Goal: Information Seeking & Learning: Learn about a topic

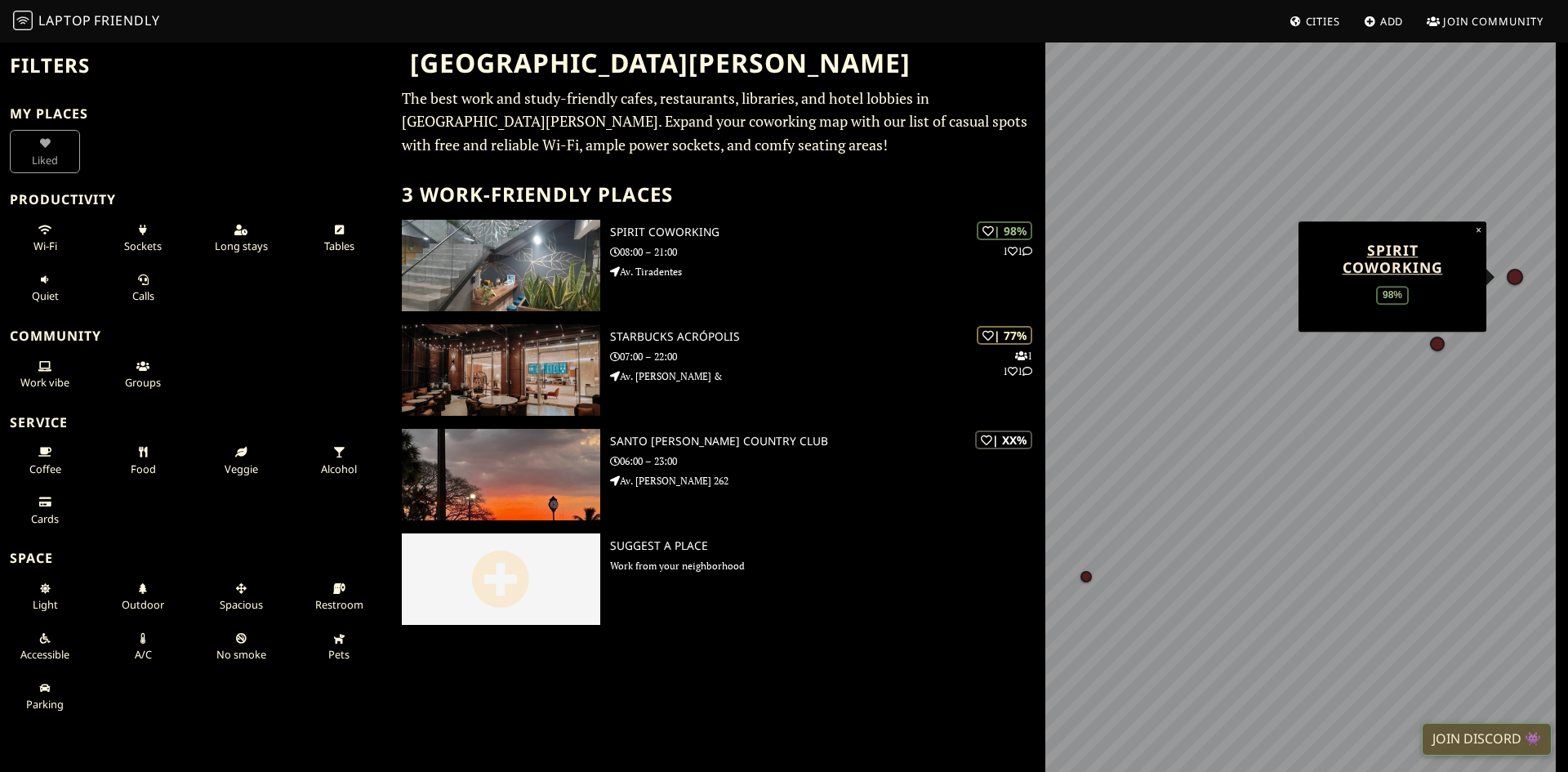
click at [569, 251] on img at bounding box center [500, 265] width 198 height 91
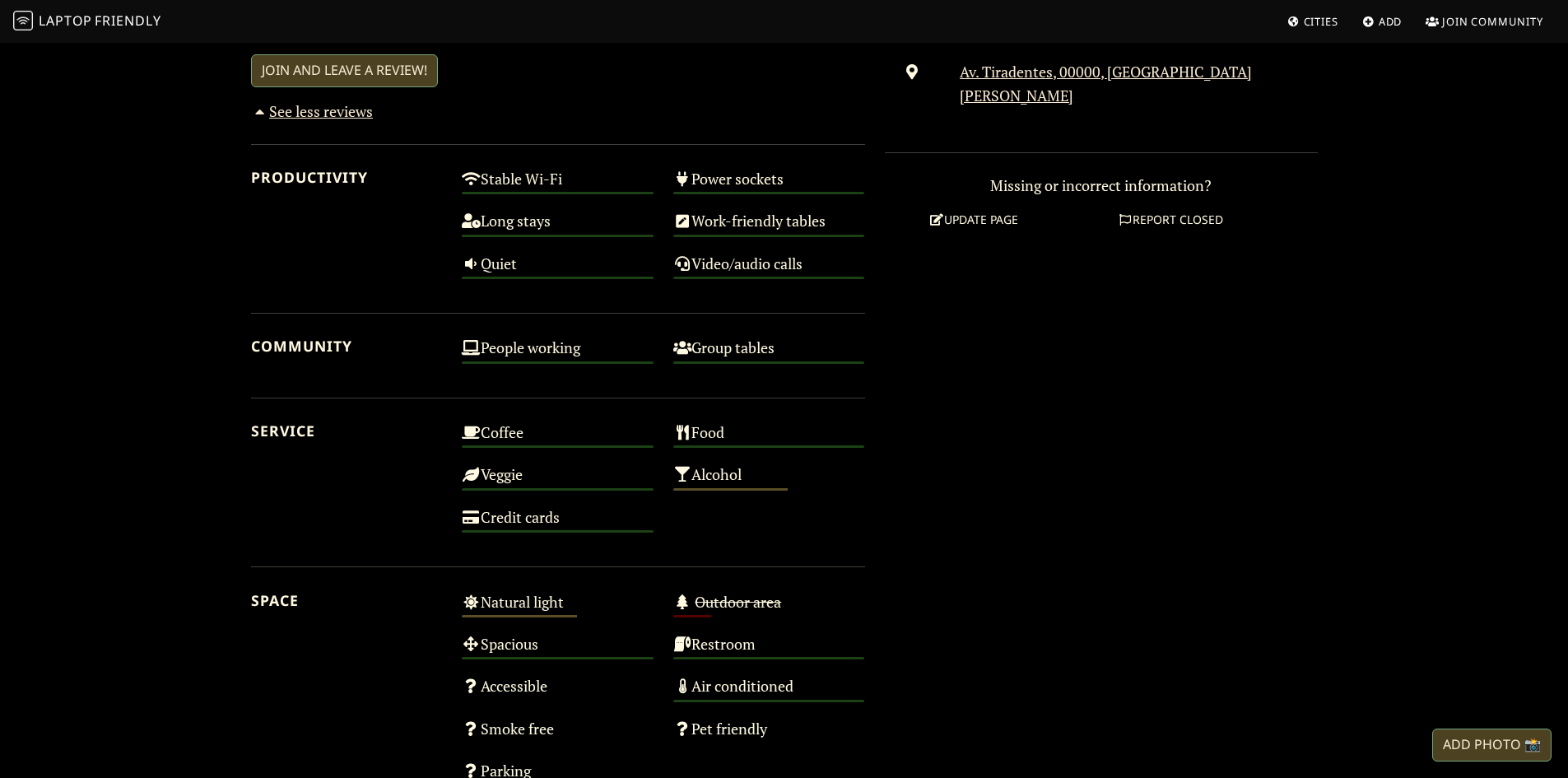
scroll to position [823, 0]
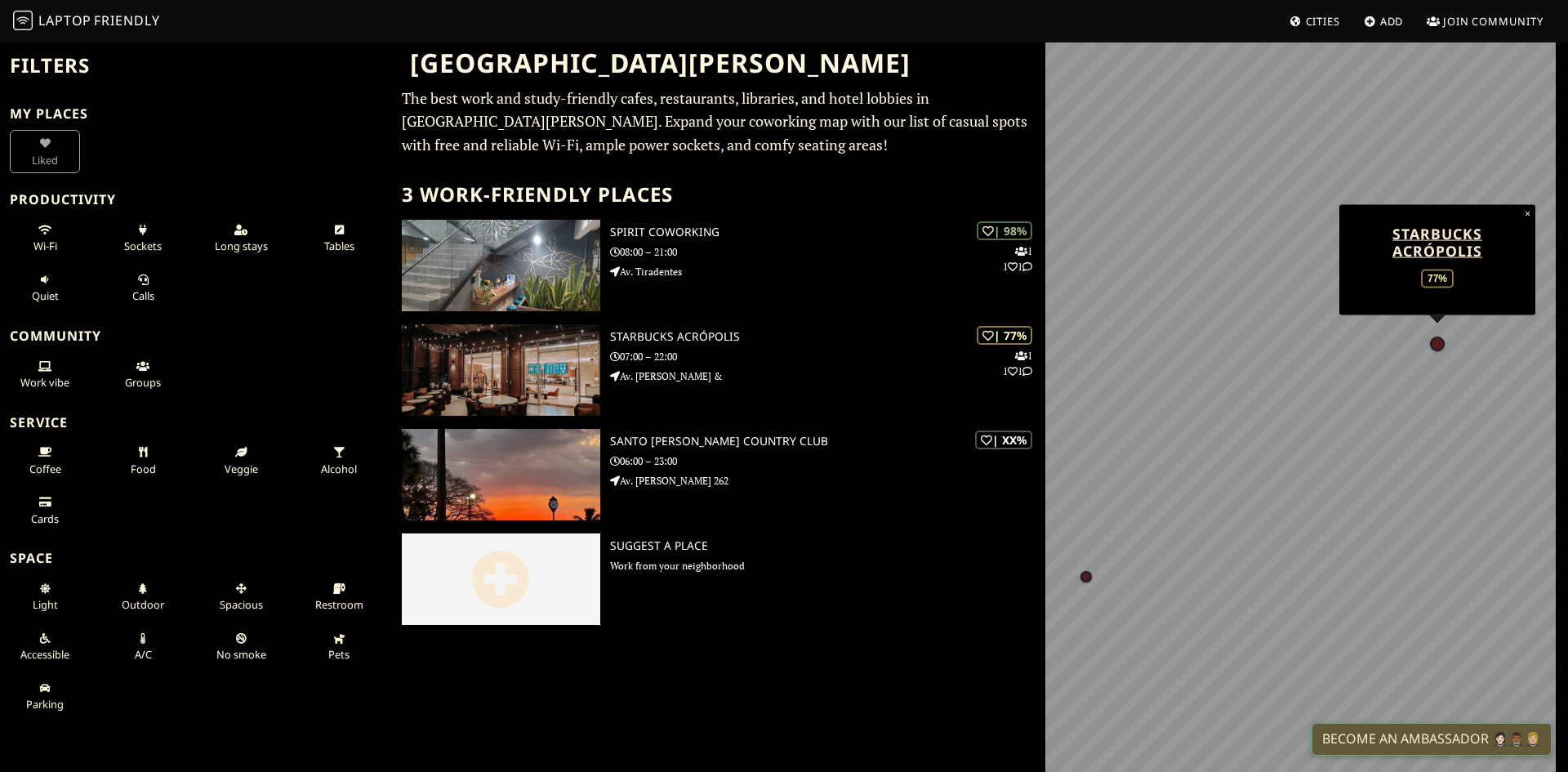
click at [520, 380] on img at bounding box center [500, 370] width 198 height 91
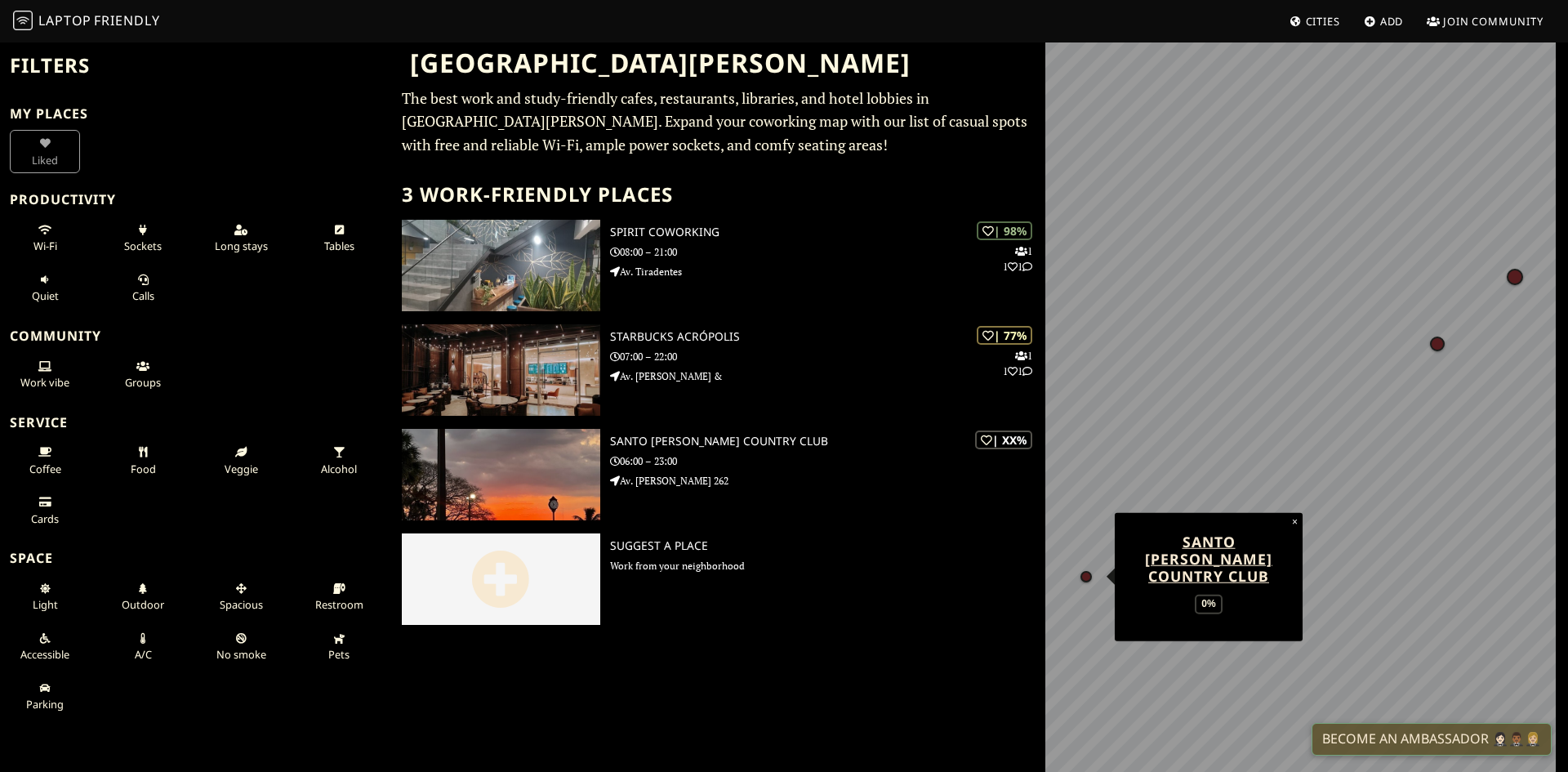
click at [738, 493] on div "| XX% Santo Domingo Country Club 06:00 – 23:00 Av. Isabel Aguiar 262" at bounding box center [828, 474] width 435 height 91
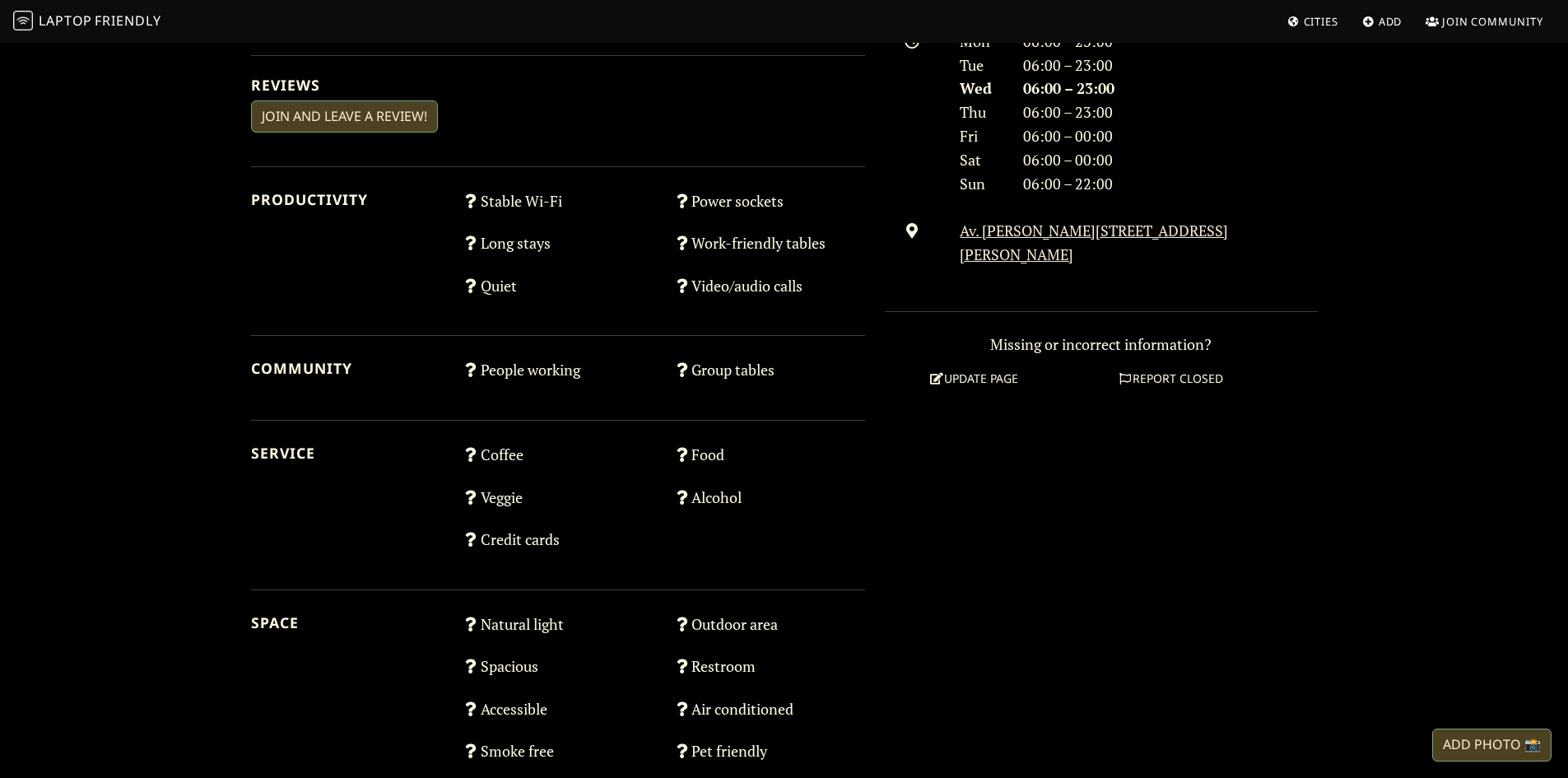
scroll to position [779, 0]
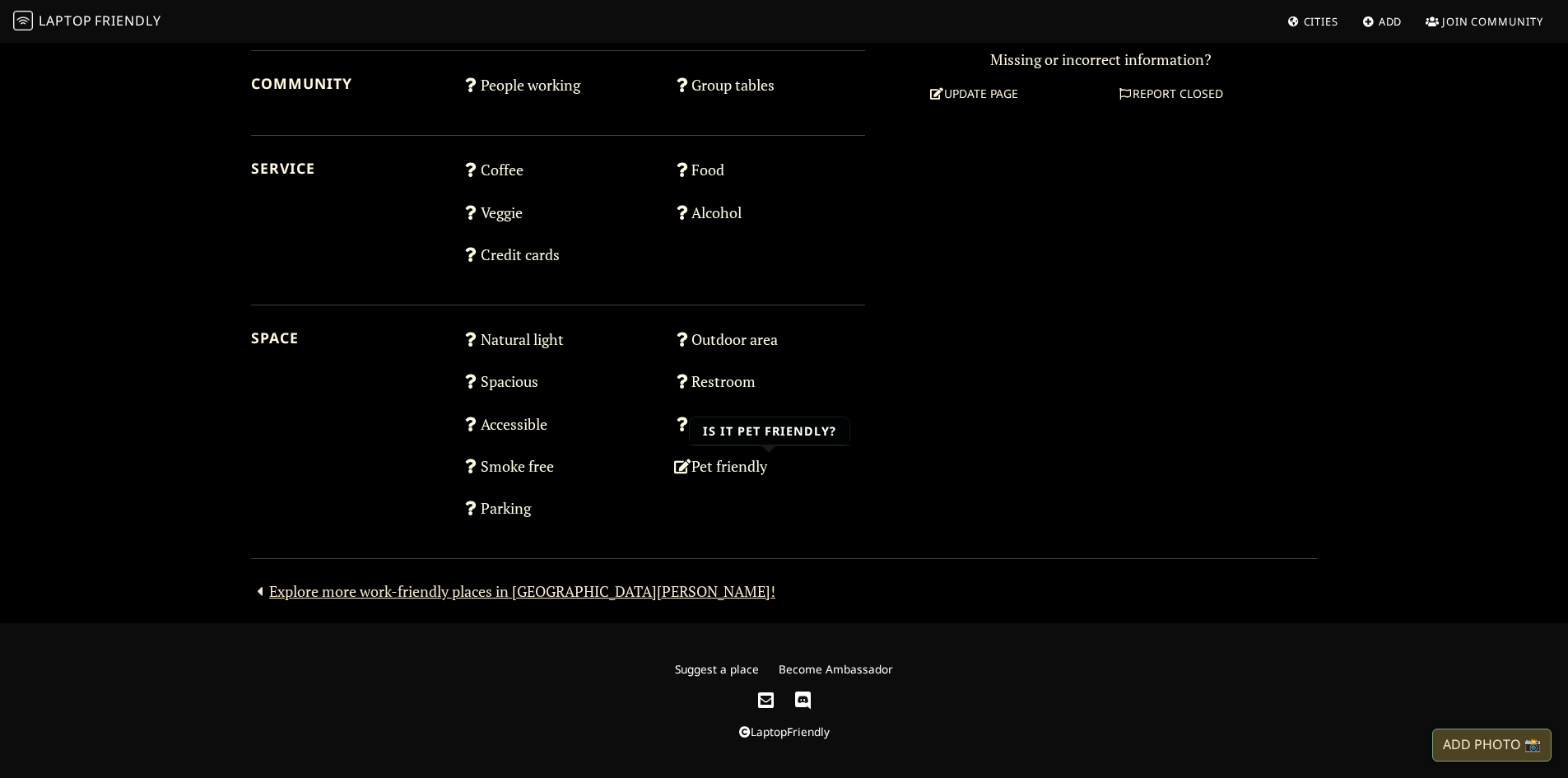
drag, startPoint x: 672, startPoint y: 481, endPoint x: 672, endPoint y: 470, distance: 11.0
